Goal: Information Seeking & Learning: Learn about a topic

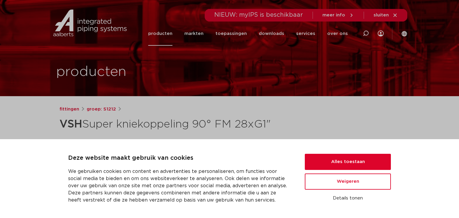
click at [168, 32] on link "producten" at bounding box center [160, 34] width 24 height 24
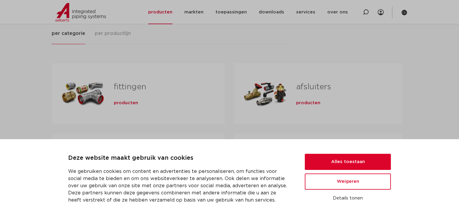
scroll to position [86, 0]
click at [117, 83] on link "fittingen" at bounding box center [130, 87] width 32 height 8
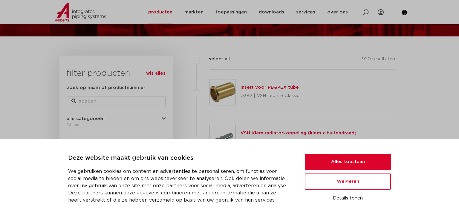
scroll to position [60, 0]
click at [333, 182] on button "Weigeren" at bounding box center [348, 182] width 86 height 16
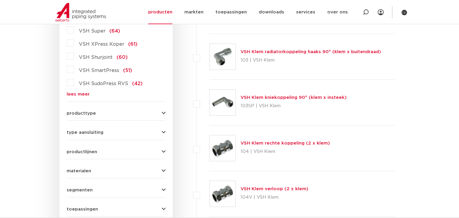
scroll to position [184, 0]
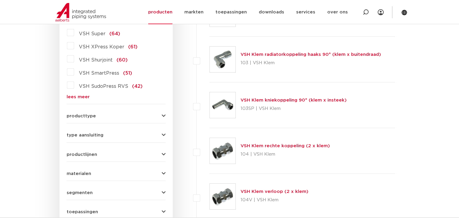
click at [119, 132] on div "type aansluiting press (498) buiseind (137) Rp - binnendraad cilindrisch (BSPT)…" at bounding box center [116, 132] width 99 height 9
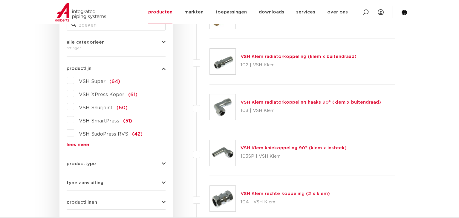
scroll to position [135, 0]
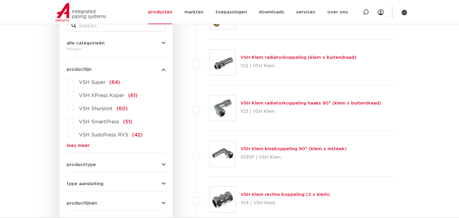
click at [74, 83] on label "VSH Super (64)" at bounding box center [97, 82] width 46 height 10
click at [0, 0] on input "VSH Super (64)" at bounding box center [0, 0] width 0 height 0
